Goal: Task Accomplishment & Management: Use online tool/utility

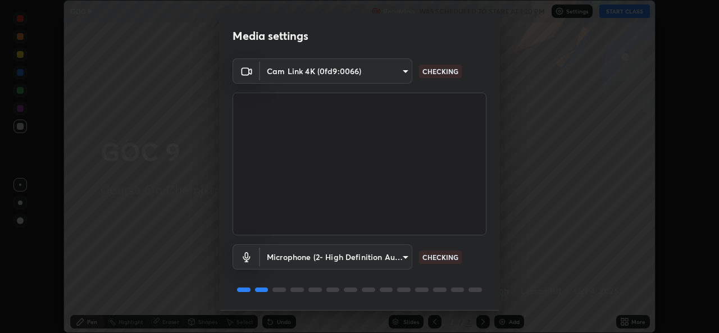
scroll to position [35, 0]
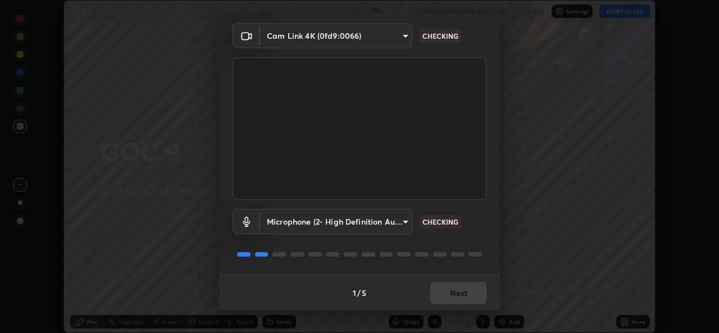
click at [440, 290] on div "1 / 5 Next" at bounding box center [359, 293] width 281 height 36
click at [452, 290] on div "1 / 5 Next" at bounding box center [359, 293] width 281 height 36
click at [450, 292] on div "1 / 5 Next" at bounding box center [359, 293] width 281 height 36
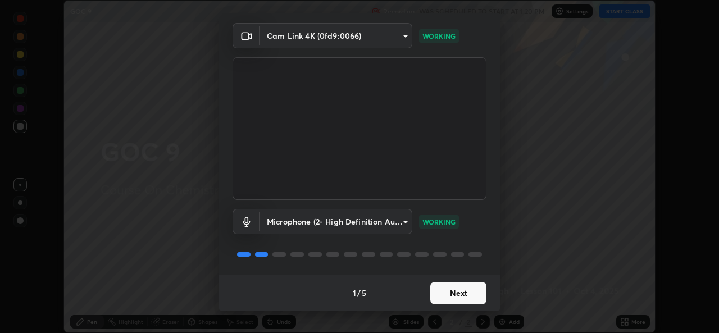
click at [452, 292] on button "Next" at bounding box center [458, 293] width 56 height 22
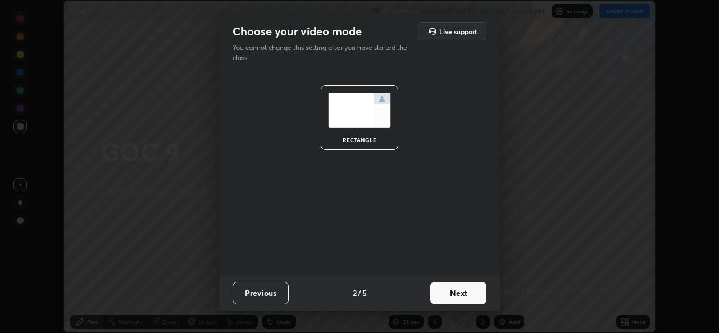
click at [455, 293] on button "Next" at bounding box center [458, 293] width 56 height 22
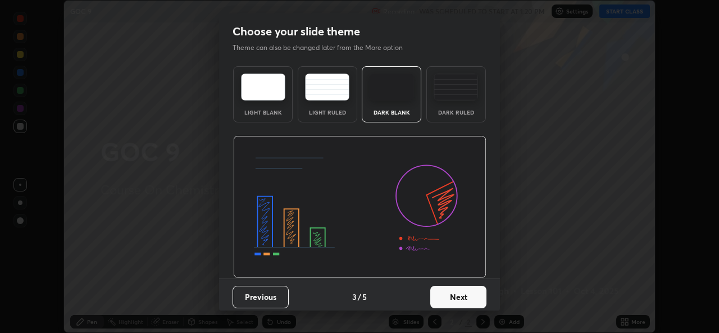
click at [456, 293] on button "Next" at bounding box center [458, 297] width 56 height 22
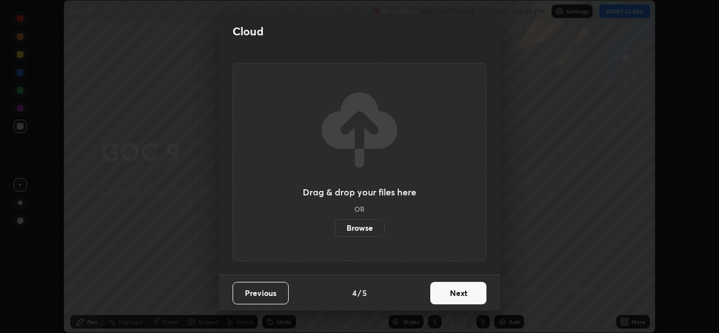
click at [460, 294] on button "Next" at bounding box center [458, 293] width 56 height 22
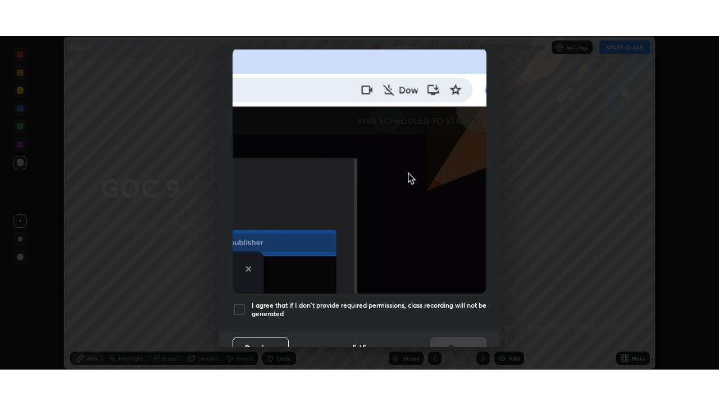
scroll to position [265, 0]
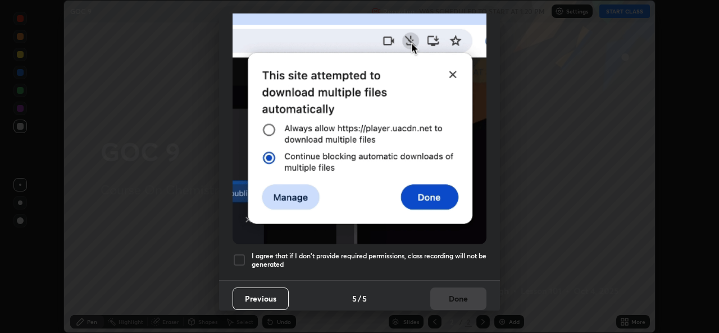
click at [293, 252] on h5 "I agree that if I don't provide required permissions, class recording will not …" at bounding box center [369, 260] width 235 height 17
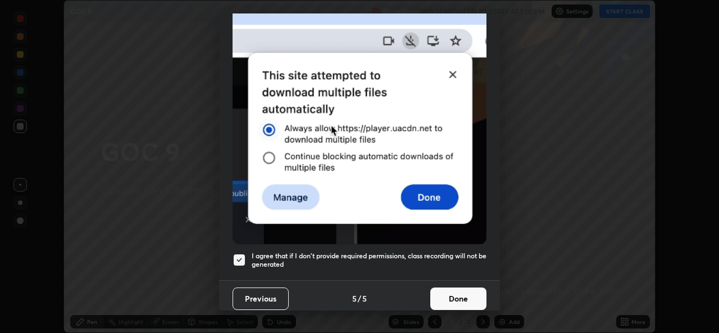
click at [455, 297] on button "Done" at bounding box center [458, 299] width 56 height 22
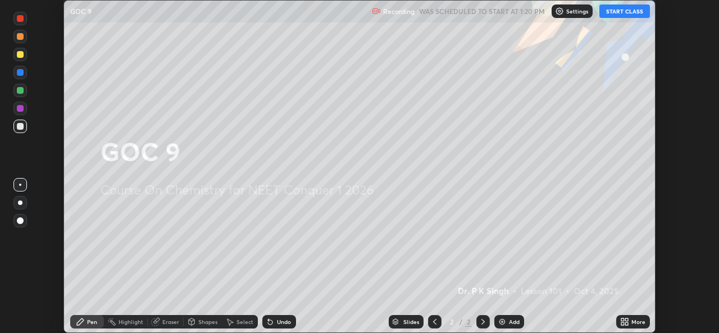
click at [628, 324] on icon at bounding box center [626, 324] width 3 height 3
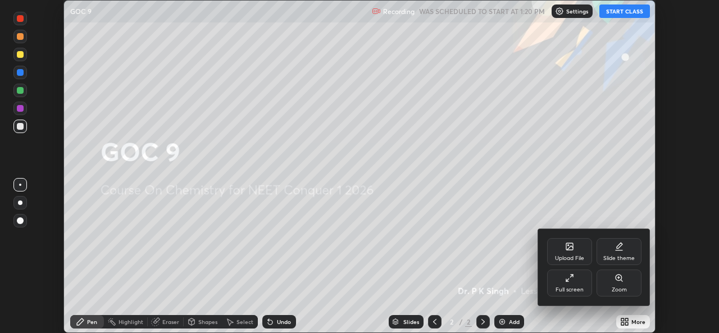
click at [573, 275] on icon at bounding box center [572, 276] width 2 height 2
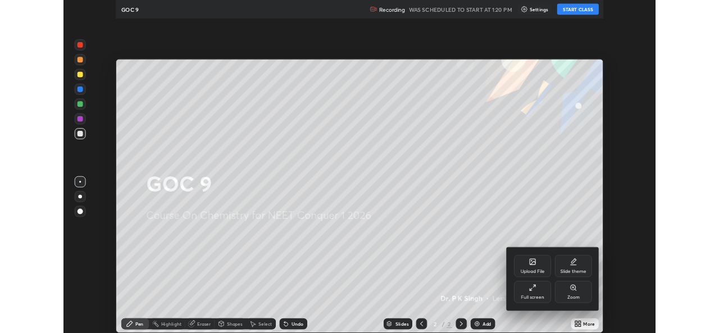
scroll to position [405, 719]
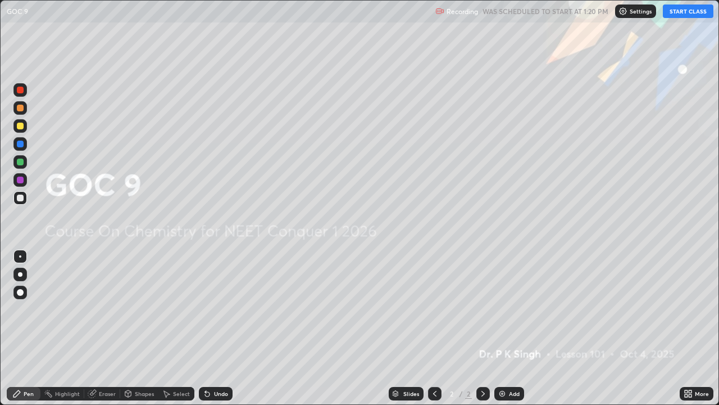
click at [691, 333] on div "More" at bounding box center [697, 393] width 34 height 22
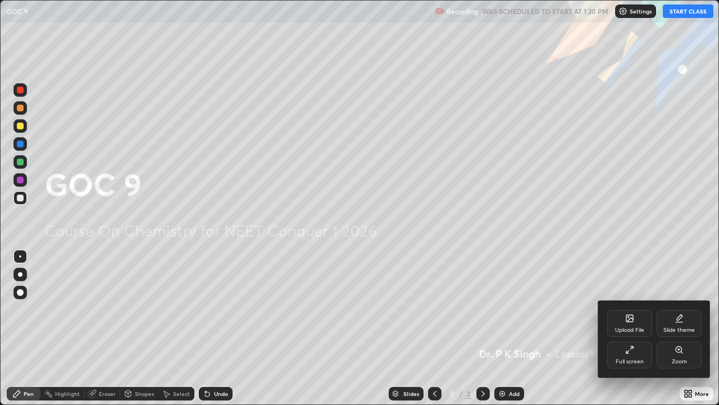
click at [623, 316] on div "Upload File" at bounding box center [629, 323] width 45 height 27
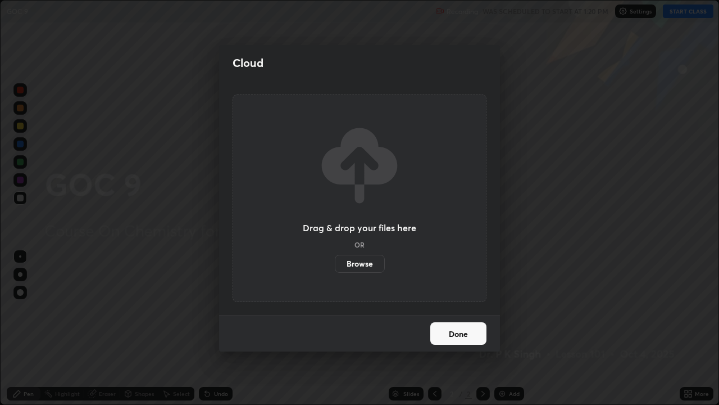
click at [358, 269] on label "Browse" at bounding box center [360, 264] width 50 height 18
click at [335, 269] on input "Browse" at bounding box center [335, 264] width 0 height 18
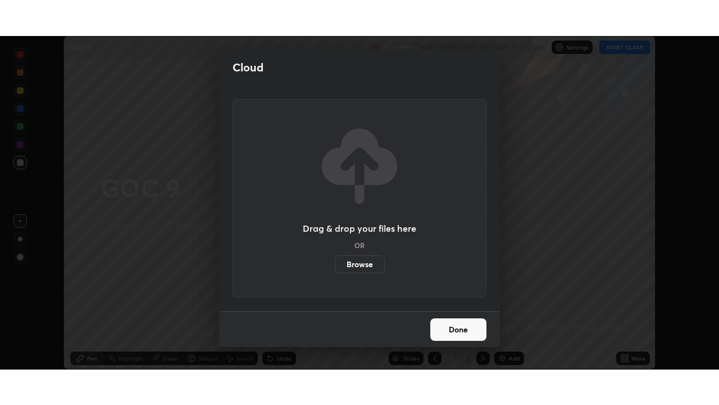
scroll to position [55857, 55471]
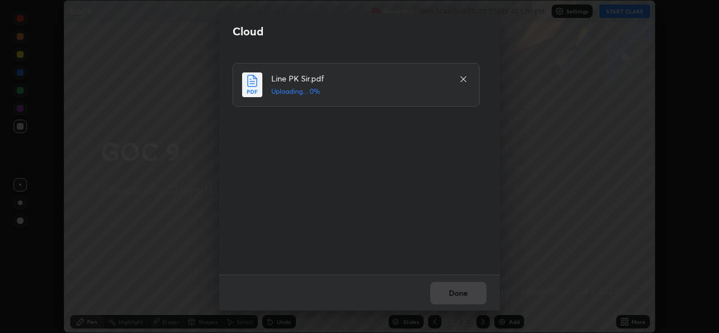
click at [455, 298] on div "Done" at bounding box center [359, 293] width 281 height 36
click at [447, 299] on div "Done" at bounding box center [359, 293] width 281 height 36
click at [452, 298] on button "Done" at bounding box center [458, 293] width 56 height 22
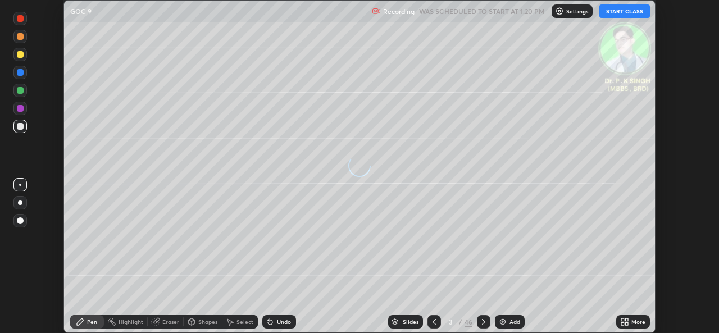
click at [627, 322] on icon at bounding box center [624, 321] width 9 height 9
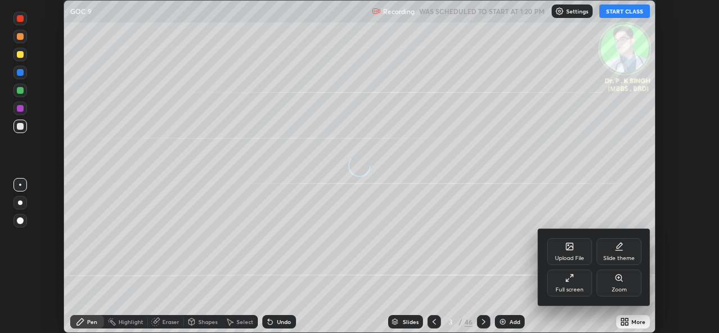
click at [566, 287] on div "Full screen" at bounding box center [570, 290] width 28 height 6
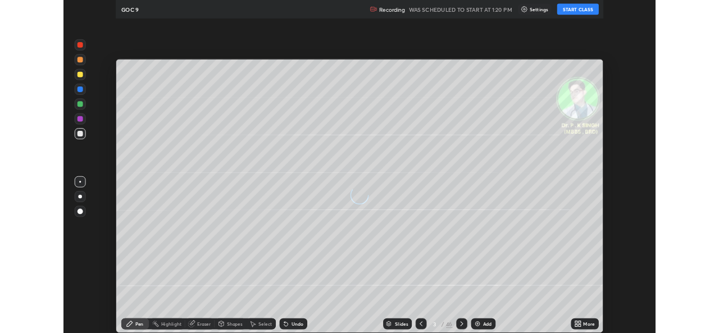
scroll to position [405, 719]
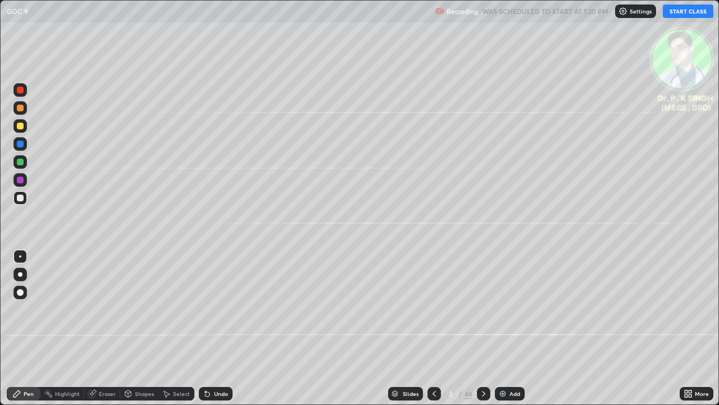
click at [688, 10] on button "START CLASS" at bounding box center [688, 10] width 51 height 13
click at [22, 162] on div at bounding box center [20, 161] width 7 height 7
click at [484, 333] on icon at bounding box center [483, 393] width 9 height 9
click at [24, 125] on div at bounding box center [19, 125] width 13 height 13
click at [480, 333] on div at bounding box center [483, 393] width 13 height 22
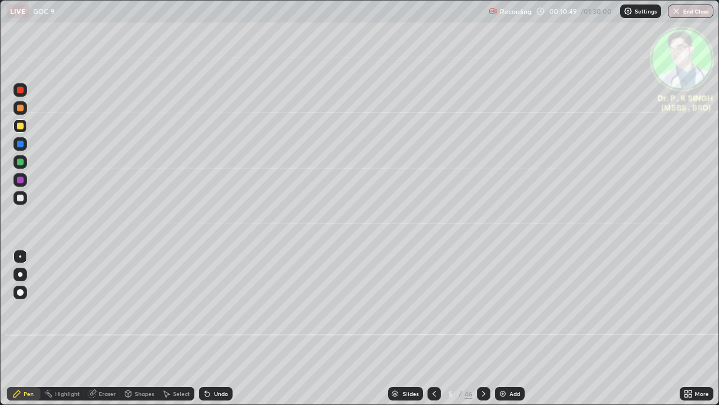
click at [93, 333] on icon at bounding box center [91, 393] width 7 height 7
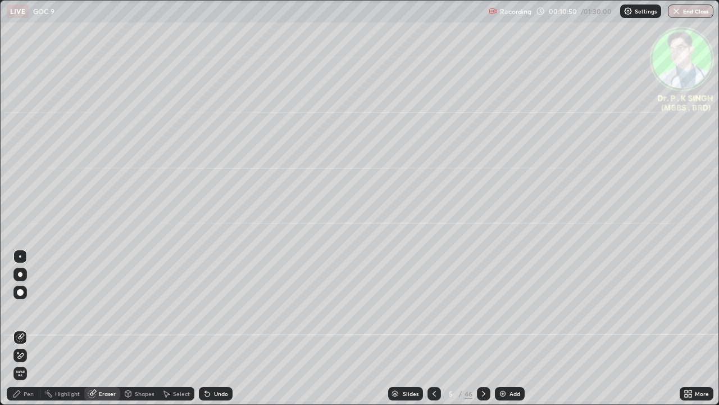
click at [24, 333] on icon at bounding box center [20, 356] width 9 height 10
click at [92, 333] on div "Eraser" at bounding box center [102, 393] width 36 height 22
click at [24, 333] on span "Erase all" at bounding box center [20, 373] width 12 height 7
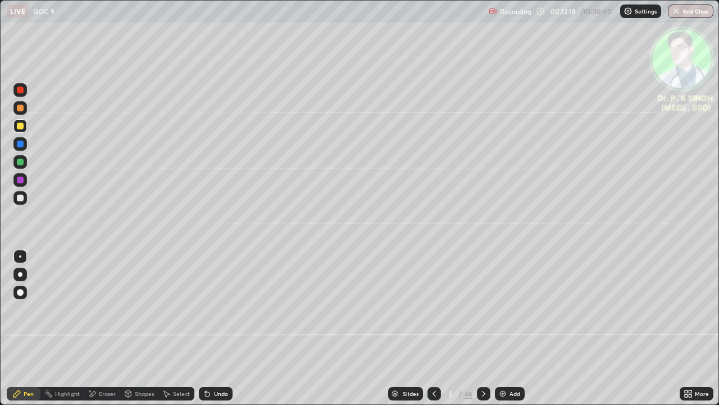
click at [433, 333] on icon at bounding box center [434, 393] width 9 height 9
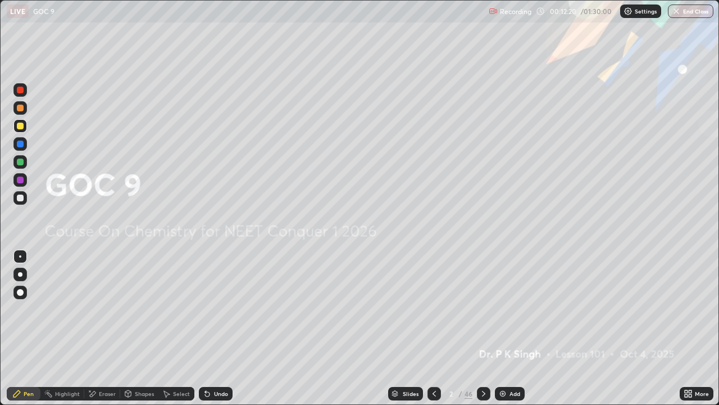
click at [483, 333] on icon at bounding box center [483, 393] width 9 height 9
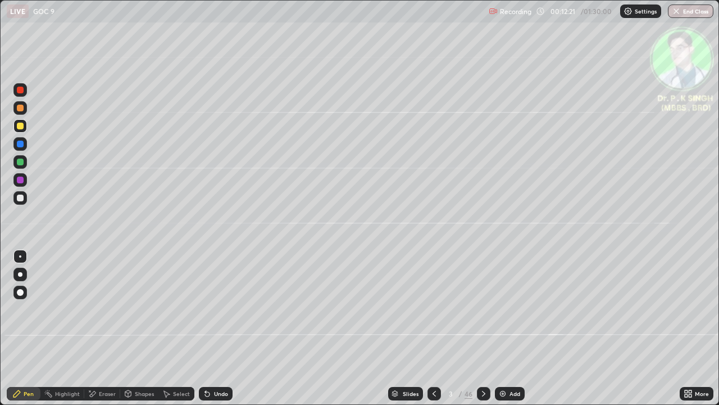
click at [481, 333] on icon at bounding box center [483, 393] width 9 height 9
click at [21, 126] on div at bounding box center [20, 125] width 7 height 7
click at [21, 333] on div "Pen" at bounding box center [24, 393] width 34 height 13
click at [24, 161] on div at bounding box center [19, 161] width 13 height 13
click at [21, 164] on div at bounding box center [20, 161] width 7 height 7
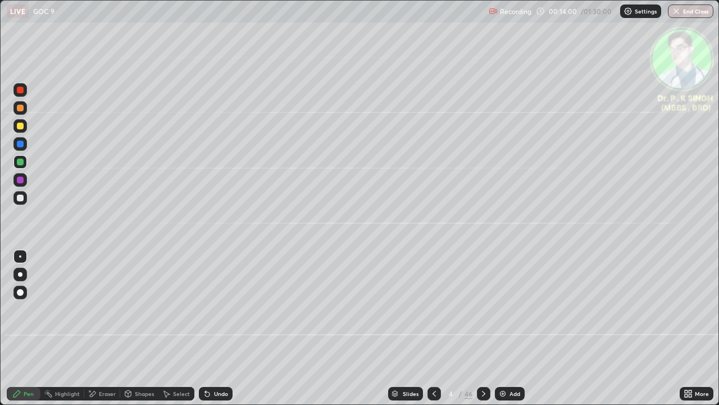
click at [23, 333] on div "Pen" at bounding box center [24, 393] width 34 height 13
click at [18, 166] on div at bounding box center [19, 161] width 13 height 13
click at [21, 128] on div at bounding box center [20, 125] width 7 height 7
click at [22, 160] on div at bounding box center [20, 161] width 7 height 7
click at [24, 162] on div at bounding box center [19, 161] width 13 height 13
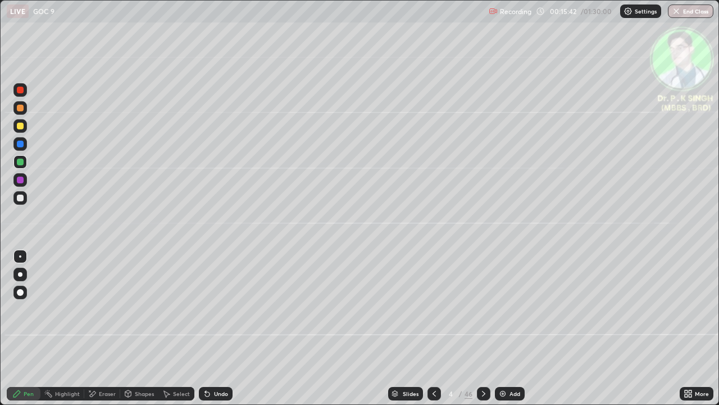
click at [21, 143] on div at bounding box center [20, 143] width 7 height 7
click at [483, 333] on icon at bounding box center [483, 394] width 3 height 6
click at [92, 333] on icon at bounding box center [93, 394] width 6 height 6
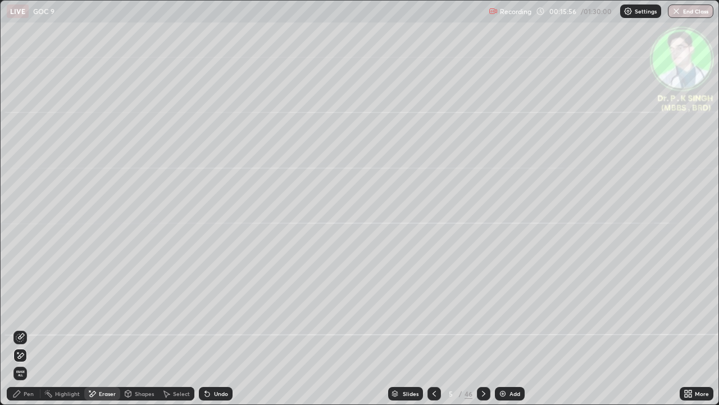
click at [21, 333] on span "Erase all" at bounding box center [20, 373] width 12 height 7
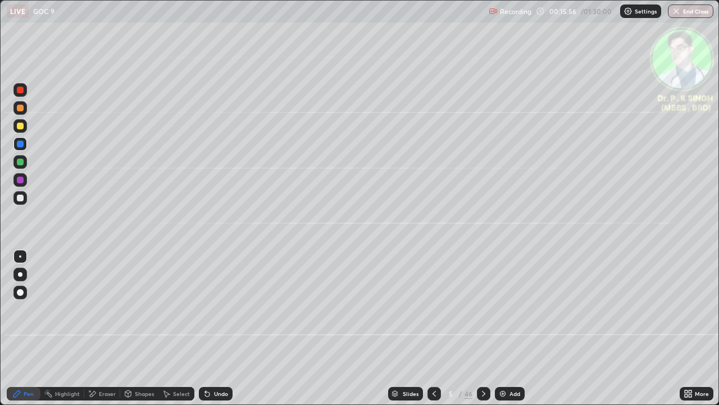
click at [24, 333] on div "Pen" at bounding box center [29, 394] width 10 height 6
click at [22, 165] on div at bounding box center [19, 161] width 13 height 13
click at [436, 333] on icon at bounding box center [434, 393] width 9 height 9
click at [483, 333] on icon at bounding box center [483, 393] width 9 height 9
click at [93, 333] on icon at bounding box center [92, 394] width 9 height 10
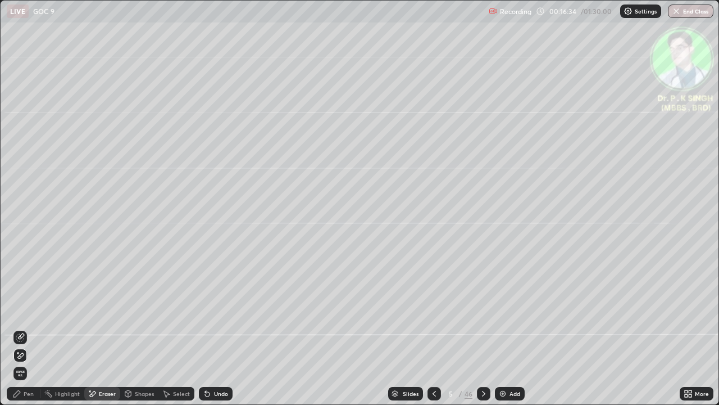
click at [23, 333] on span "Erase all" at bounding box center [20, 373] width 12 height 7
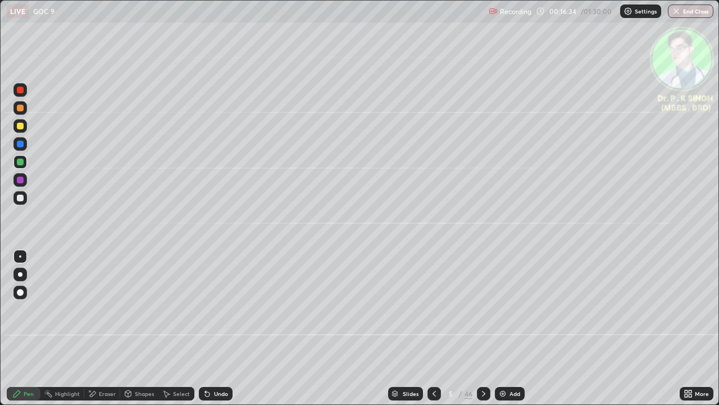
click at [22, 333] on div "Pen" at bounding box center [24, 393] width 34 height 13
click at [21, 165] on div at bounding box center [19, 161] width 13 height 13
click at [23, 146] on div at bounding box center [20, 143] width 7 height 7
click at [433, 333] on icon at bounding box center [434, 393] width 9 height 9
click at [481, 333] on icon at bounding box center [483, 393] width 9 height 9
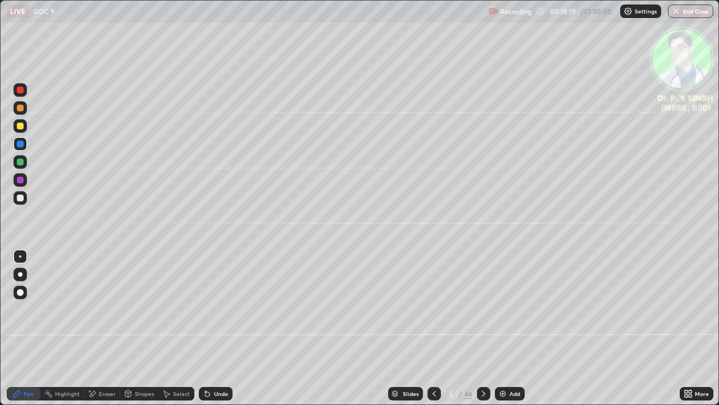
click at [25, 128] on div at bounding box center [19, 125] width 13 height 13
click at [483, 333] on icon at bounding box center [483, 393] width 9 height 9
click at [21, 161] on div at bounding box center [20, 161] width 7 height 7
click at [20, 129] on div at bounding box center [19, 125] width 13 height 13
click at [25, 129] on div at bounding box center [19, 125] width 13 height 13
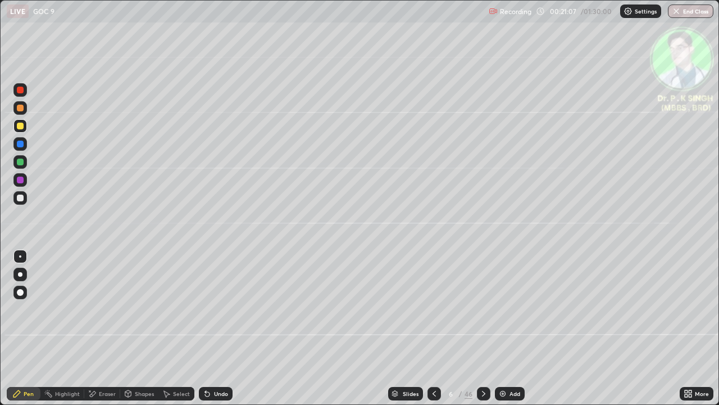
click at [482, 333] on icon at bounding box center [483, 393] width 9 height 9
click at [25, 146] on div at bounding box center [19, 143] width 13 height 13
click at [20, 128] on div at bounding box center [20, 125] width 7 height 7
click at [19, 128] on div at bounding box center [20, 125] width 7 height 7
click at [483, 333] on icon at bounding box center [483, 393] width 9 height 9
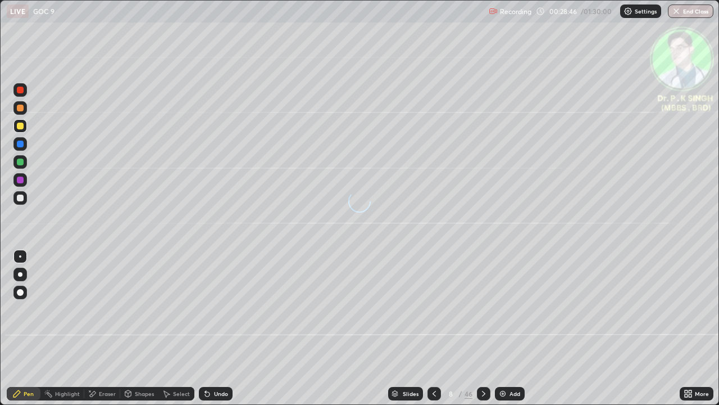
click at [22, 144] on div at bounding box center [20, 143] width 7 height 7
click at [22, 333] on div "Pen" at bounding box center [24, 393] width 34 height 13
click at [22, 144] on div at bounding box center [20, 143] width 7 height 7
click at [24, 142] on div at bounding box center [19, 143] width 13 height 13
click at [22, 146] on div at bounding box center [20, 143] width 7 height 7
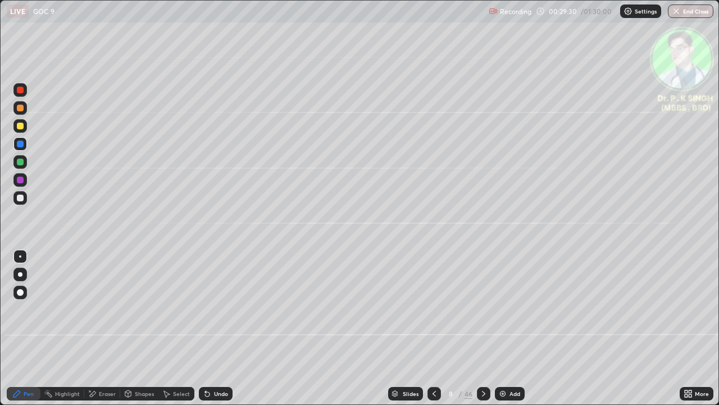
click at [25, 126] on div at bounding box center [19, 125] width 13 height 13
click at [24, 128] on div at bounding box center [19, 125] width 13 height 13
click at [482, 333] on icon at bounding box center [483, 393] width 9 height 9
click at [22, 127] on div at bounding box center [20, 125] width 7 height 7
click at [433, 333] on icon at bounding box center [434, 393] width 9 height 9
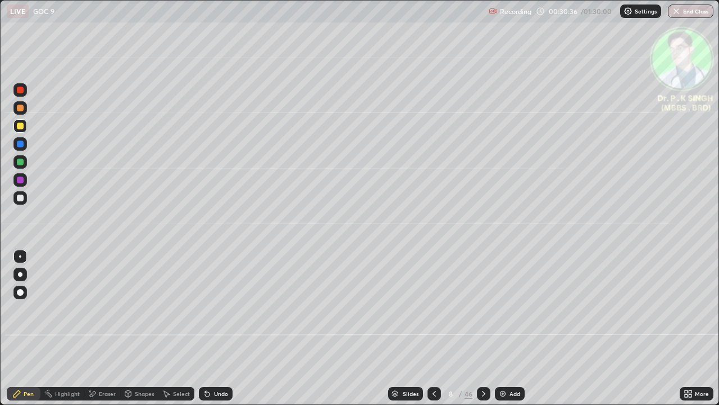
click at [482, 333] on icon at bounding box center [483, 393] width 9 height 9
click at [433, 333] on icon at bounding box center [434, 393] width 9 height 9
click at [480, 333] on div at bounding box center [483, 393] width 13 height 13
click at [481, 333] on icon at bounding box center [483, 393] width 9 height 9
click at [484, 333] on div at bounding box center [483, 393] width 13 height 13
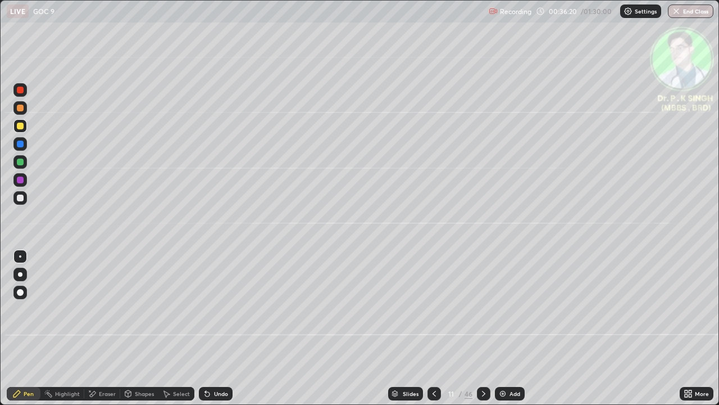
click at [483, 333] on icon at bounding box center [483, 393] width 9 height 9
click at [433, 333] on icon at bounding box center [434, 394] width 3 height 6
click at [430, 333] on icon at bounding box center [434, 393] width 9 height 9
click at [483, 333] on icon at bounding box center [483, 393] width 9 height 9
click at [484, 333] on icon at bounding box center [483, 393] width 9 height 9
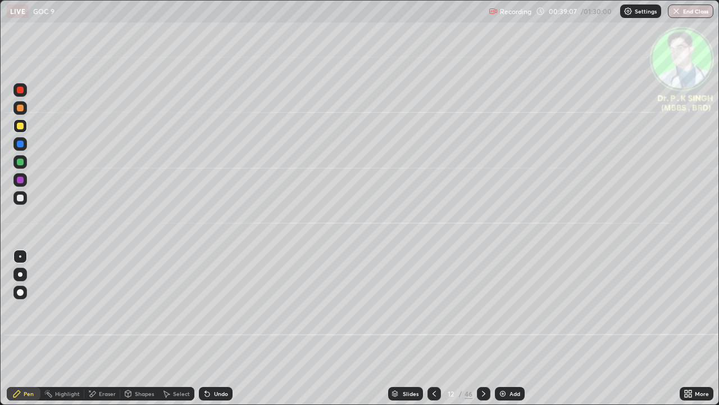
click at [483, 333] on icon at bounding box center [483, 393] width 9 height 9
click at [434, 333] on icon at bounding box center [434, 393] width 9 height 9
click at [433, 333] on div at bounding box center [434, 393] width 13 height 13
click at [480, 333] on icon at bounding box center [483, 393] width 9 height 9
click at [477, 333] on div at bounding box center [483, 393] width 13 height 13
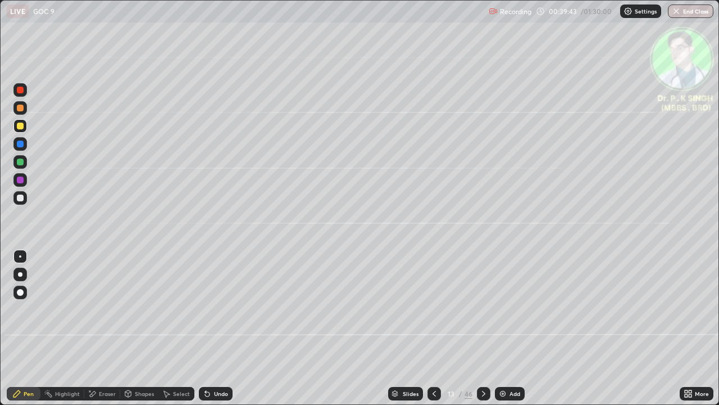
click at [433, 333] on icon at bounding box center [434, 394] width 3 height 6
click at [433, 333] on icon at bounding box center [434, 393] width 9 height 9
click at [479, 333] on icon at bounding box center [483, 393] width 9 height 9
click at [482, 333] on icon at bounding box center [483, 393] width 9 height 9
click at [21, 144] on div at bounding box center [20, 143] width 7 height 7
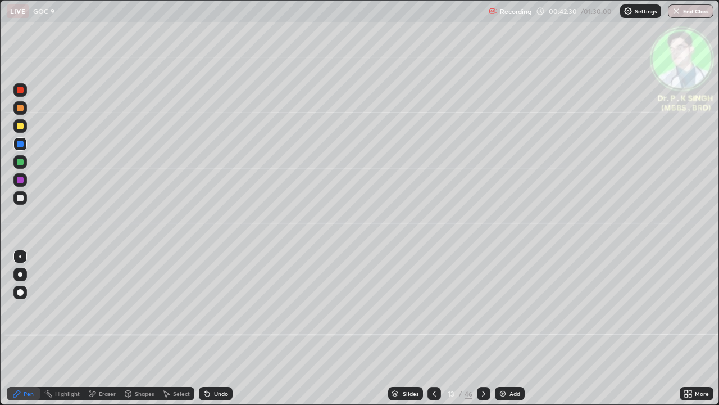
click at [482, 333] on icon at bounding box center [483, 393] width 9 height 9
click at [20, 144] on div at bounding box center [20, 143] width 7 height 7
click at [24, 131] on div at bounding box center [19, 125] width 13 height 13
click at [481, 333] on icon at bounding box center [483, 393] width 9 height 9
click at [430, 333] on icon at bounding box center [434, 393] width 9 height 9
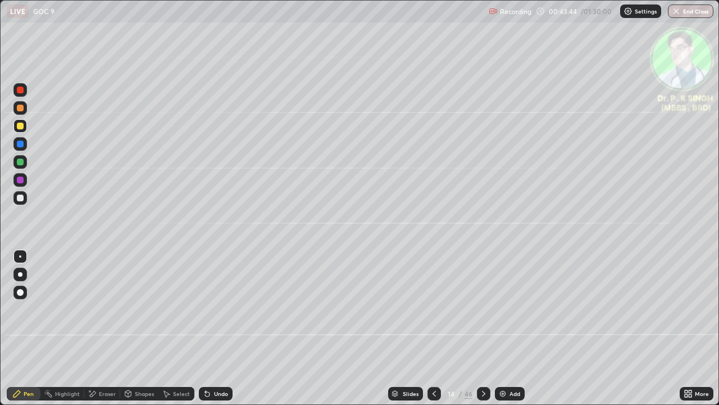
click at [482, 333] on icon at bounding box center [483, 393] width 9 height 9
click at [433, 333] on icon at bounding box center [434, 393] width 9 height 9
click at [486, 333] on icon at bounding box center [483, 393] width 9 height 9
click at [483, 333] on icon at bounding box center [483, 393] width 9 height 9
click at [482, 333] on icon at bounding box center [483, 393] width 9 height 9
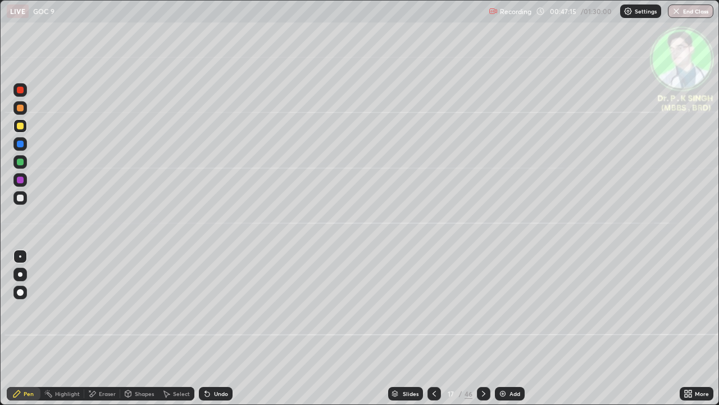
click at [430, 333] on icon at bounding box center [434, 393] width 9 height 9
click at [484, 333] on icon at bounding box center [483, 393] width 9 height 9
click at [483, 333] on icon at bounding box center [483, 393] width 9 height 9
click at [479, 333] on icon at bounding box center [483, 393] width 9 height 9
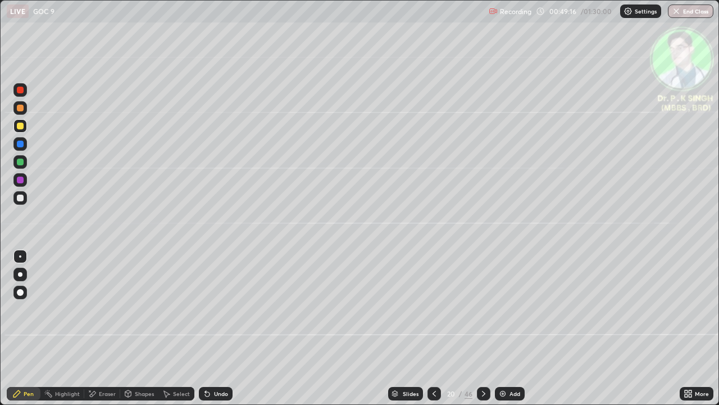
click at [19, 126] on div at bounding box center [20, 125] width 7 height 7
click at [433, 333] on div at bounding box center [434, 393] width 13 height 13
click at [434, 333] on div at bounding box center [434, 393] width 13 height 22
click at [431, 333] on div at bounding box center [434, 393] width 13 height 22
click at [483, 333] on icon at bounding box center [483, 393] width 9 height 9
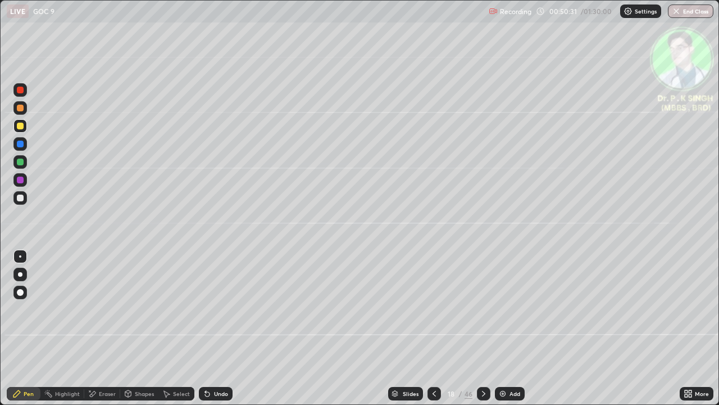
click at [25, 145] on div at bounding box center [19, 143] width 13 height 13
click at [22, 128] on div at bounding box center [20, 125] width 7 height 7
click at [89, 333] on icon at bounding box center [89, 390] width 1 height 1
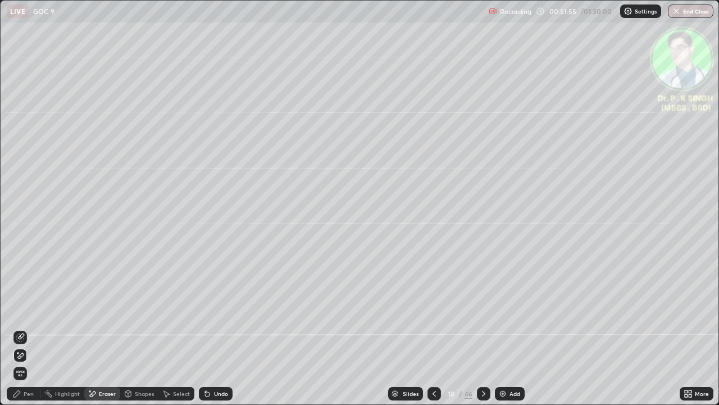
click at [20, 333] on icon at bounding box center [20, 356] width 9 height 10
click at [22, 333] on div "Pen" at bounding box center [24, 393] width 34 height 13
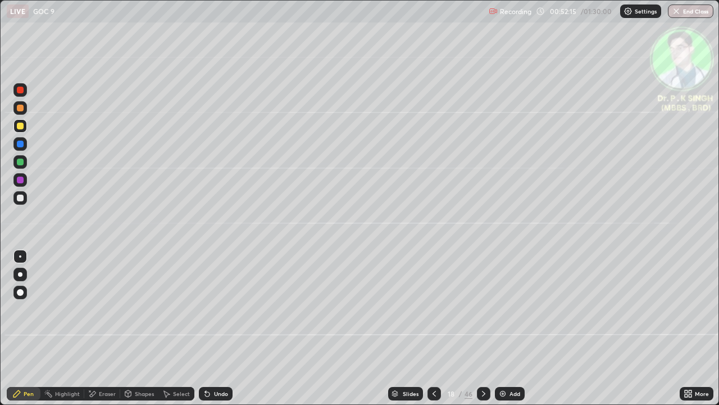
click at [477, 333] on div at bounding box center [483, 393] width 13 height 13
click at [480, 333] on div at bounding box center [483, 393] width 13 height 13
click at [97, 333] on div "Eraser" at bounding box center [102, 393] width 36 height 13
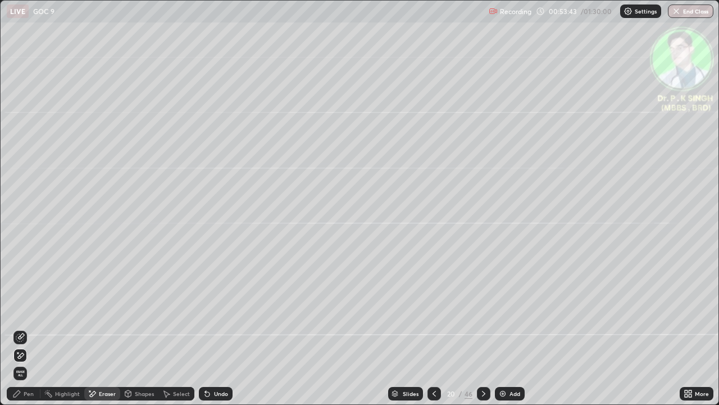
click at [20, 333] on span "Erase all" at bounding box center [20, 373] width 12 height 7
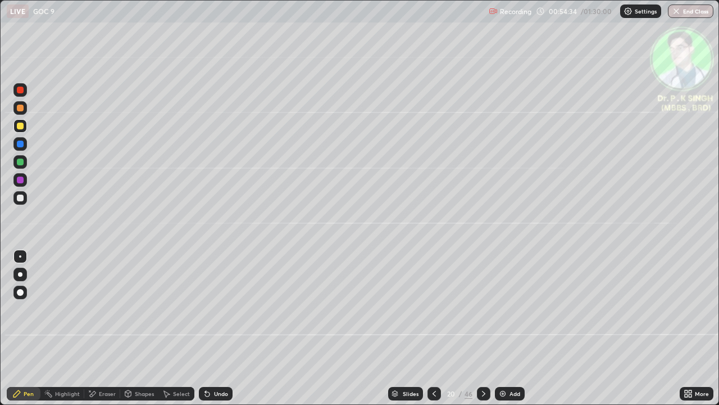
click at [482, 333] on icon at bounding box center [483, 393] width 9 height 9
click at [480, 333] on icon at bounding box center [483, 393] width 9 height 9
click at [483, 333] on div at bounding box center [483, 393] width 13 height 13
click at [483, 333] on icon at bounding box center [483, 393] width 9 height 9
click at [482, 333] on icon at bounding box center [483, 393] width 9 height 9
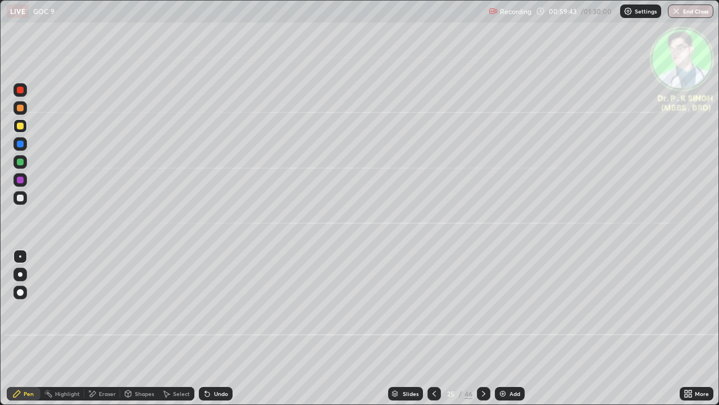
click at [478, 333] on div at bounding box center [483, 393] width 13 height 13
click at [482, 333] on div at bounding box center [483, 393] width 13 height 13
click at [97, 333] on div "Eraser" at bounding box center [102, 393] width 36 height 13
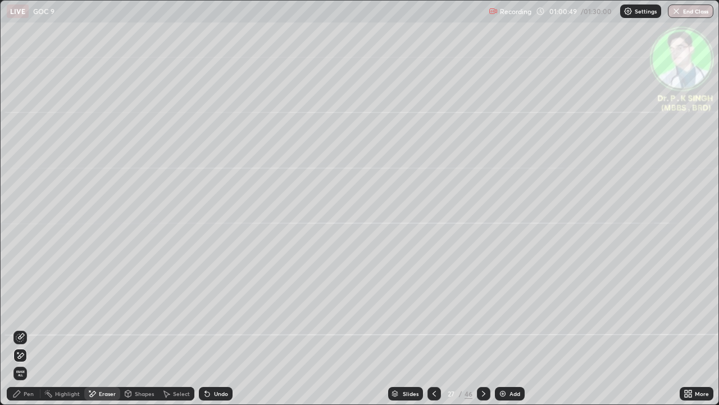
click at [24, 333] on icon at bounding box center [20, 356] width 9 height 10
click at [21, 333] on icon at bounding box center [16, 393] width 9 height 9
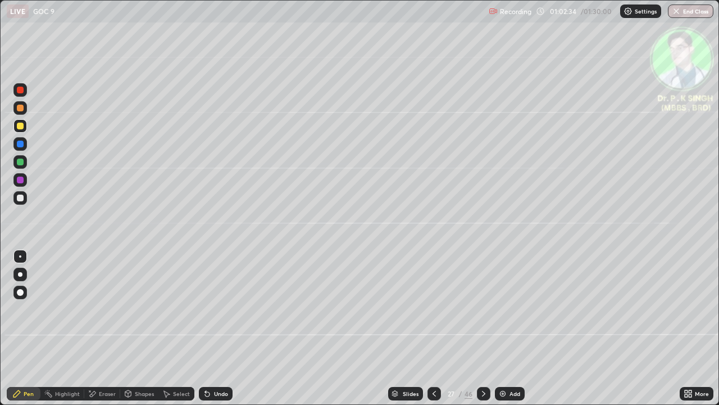
click at [480, 333] on icon at bounding box center [483, 393] width 9 height 9
click at [95, 333] on icon at bounding box center [92, 394] width 9 height 10
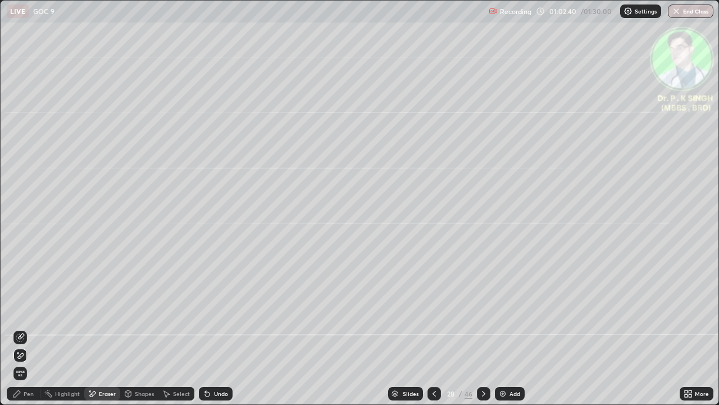
click at [23, 333] on span "Erase all" at bounding box center [20, 373] width 12 height 7
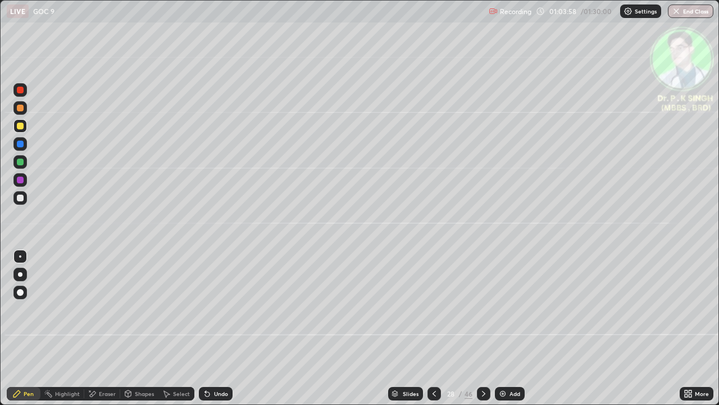
click at [483, 333] on icon at bounding box center [483, 393] width 9 height 9
click at [20, 160] on div at bounding box center [20, 161] width 7 height 7
click at [20, 146] on div at bounding box center [20, 143] width 7 height 7
click at [24, 146] on div at bounding box center [19, 143] width 13 height 13
click at [22, 126] on div at bounding box center [20, 125] width 7 height 7
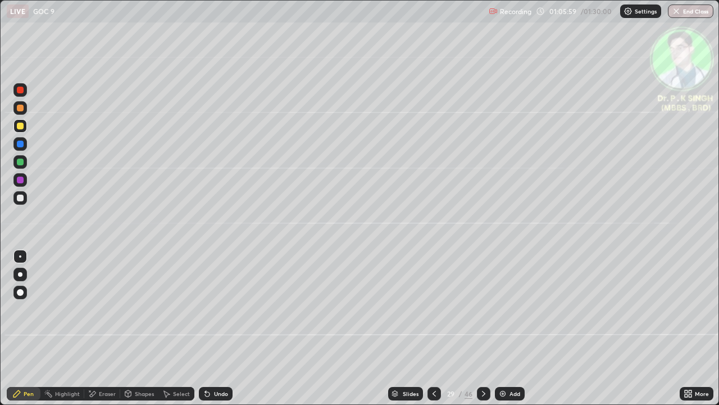
click at [482, 333] on icon at bounding box center [483, 393] width 9 height 9
click at [482, 333] on div at bounding box center [483, 393] width 13 height 13
click at [24, 143] on div at bounding box center [19, 143] width 13 height 13
click at [20, 126] on div at bounding box center [20, 125] width 7 height 7
click at [482, 333] on icon at bounding box center [483, 393] width 9 height 9
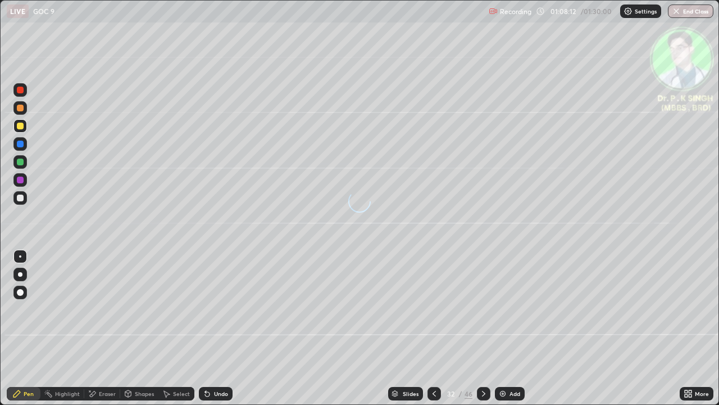
click at [483, 333] on icon at bounding box center [483, 393] width 9 height 9
click at [479, 333] on icon at bounding box center [483, 393] width 9 height 9
click at [439, 333] on div at bounding box center [434, 393] width 13 height 22
click at [431, 333] on div at bounding box center [434, 393] width 13 height 22
click at [435, 333] on icon at bounding box center [434, 393] width 9 height 9
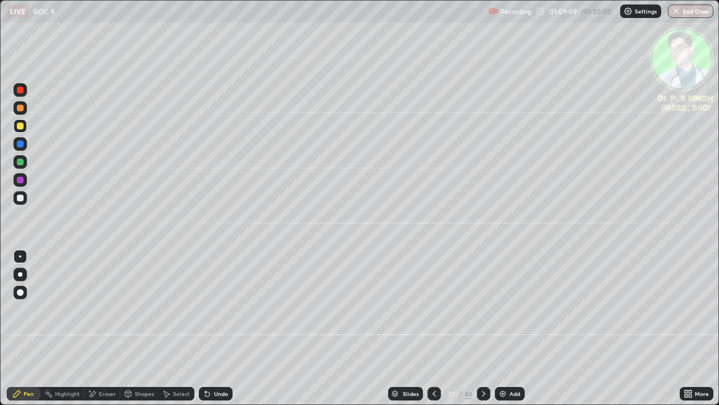
click at [20, 126] on div at bounding box center [20, 125] width 7 height 7
click at [100, 333] on div "Eraser" at bounding box center [107, 394] width 17 height 6
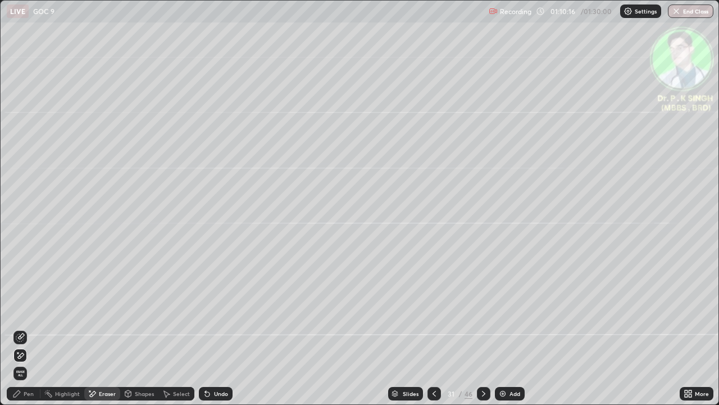
click at [24, 333] on icon at bounding box center [20, 356] width 9 height 10
click at [28, 333] on div "Pen" at bounding box center [29, 394] width 10 height 6
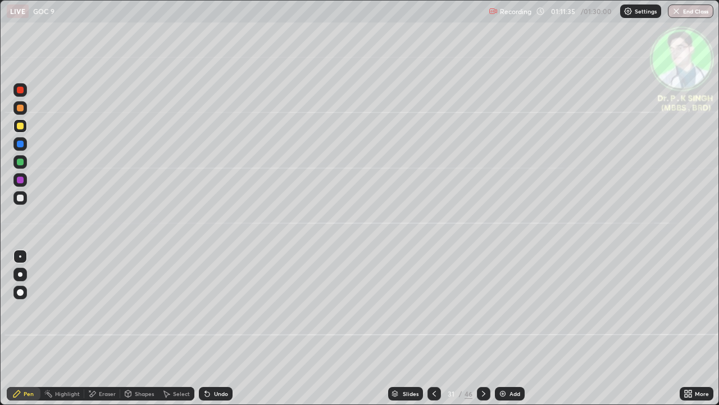
click at [483, 333] on icon at bounding box center [483, 393] width 9 height 9
click at [26, 126] on div at bounding box center [19, 125] width 13 height 13
click at [483, 333] on icon at bounding box center [483, 393] width 9 height 9
click at [482, 333] on div at bounding box center [483, 393] width 13 height 13
click at [99, 333] on div "Eraser" at bounding box center [102, 393] width 36 height 13
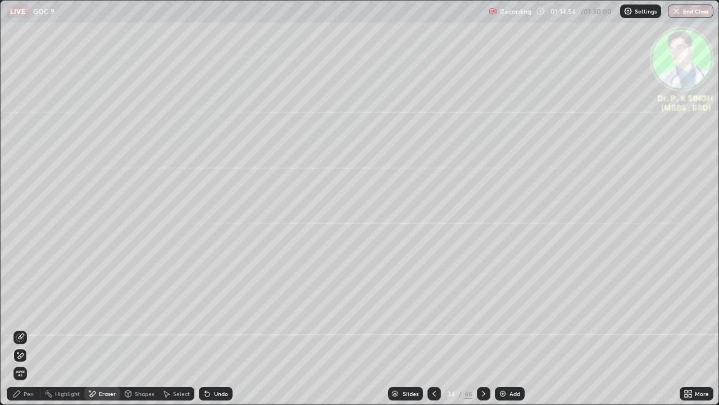
click at [23, 333] on span "Erase all" at bounding box center [20, 373] width 12 height 7
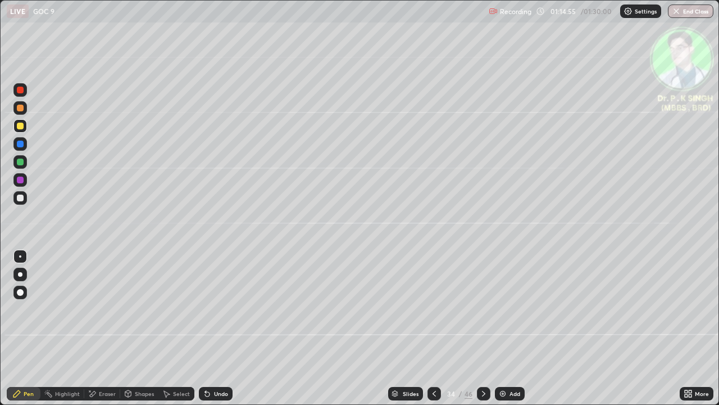
click at [25, 333] on div "Pen" at bounding box center [29, 394] width 10 height 6
click at [21, 126] on div at bounding box center [20, 125] width 7 height 7
click at [482, 333] on icon at bounding box center [483, 393] width 9 height 9
click at [22, 127] on div at bounding box center [20, 125] width 7 height 7
click at [481, 333] on div at bounding box center [483, 393] width 13 height 13
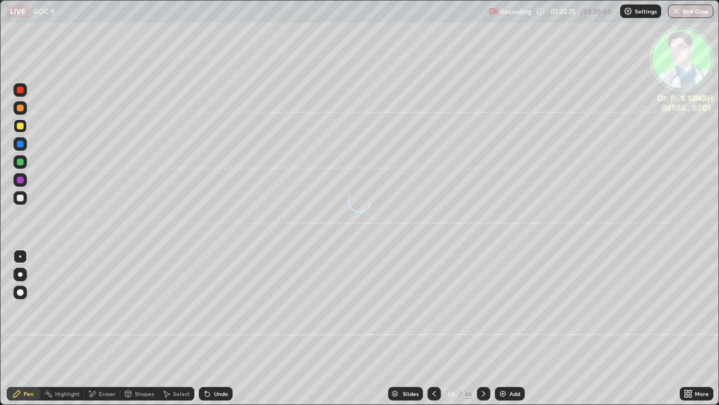
click at [25, 128] on div at bounding box center [19, 125] width 13 height 13
click at [484, 333] on icon at bounding box center [483, 393] width 9 height 9
click at [23, 163] on div at bounding box center [20, 161] width 7 height 7
click at [20, 126] on div at bounding box center [20, 125] width 7 height 7
click at [698, 13] on button "End Class" at bounding box center [691, 10] width 46 height 13
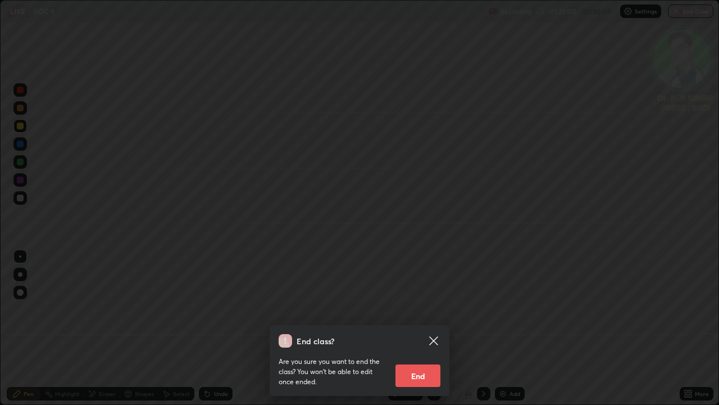
click at [415, 333] on button "End" at bounding box center [418, 375] width 45 height 22
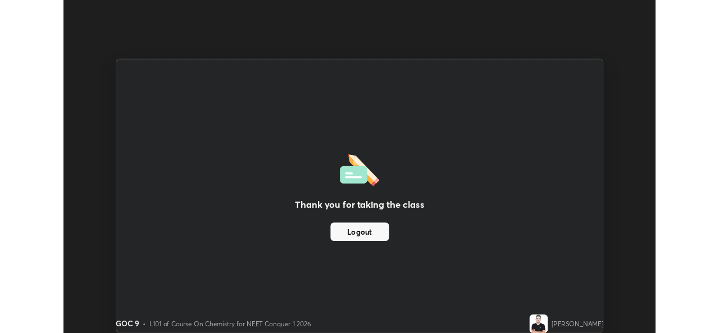
scroll to position [55857, 55471]
